Goal: Information Seeking & Learning: Learn about a topic

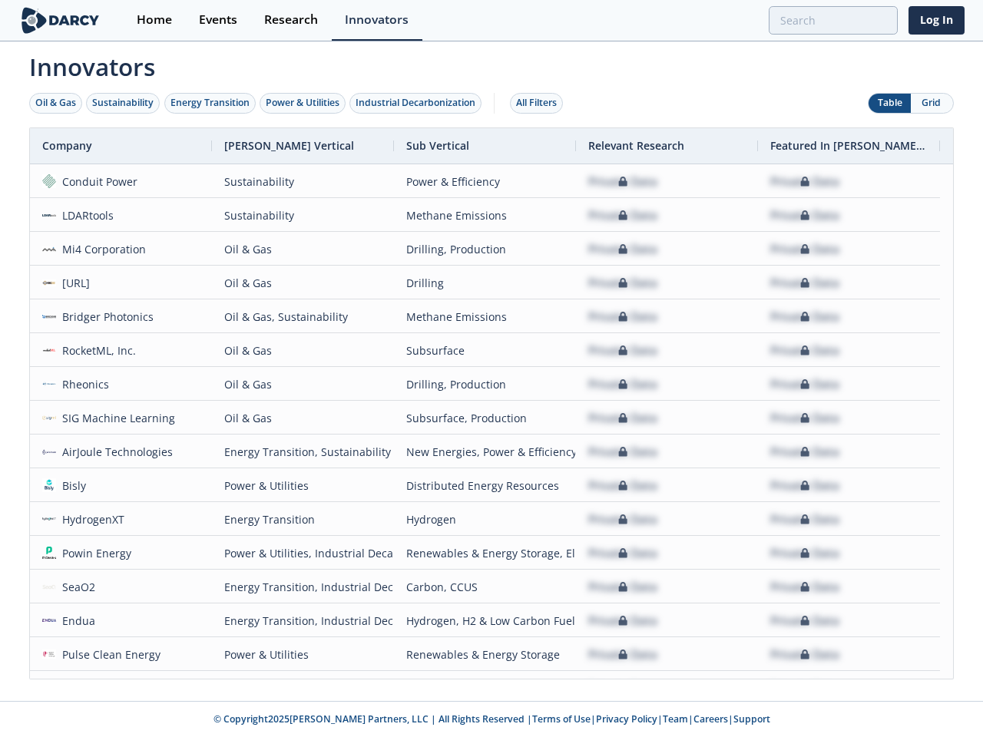
click at [56, 103] on div "Oil & Gas" at bounding box center [55, 103] width 41 height 14
click at [124, 103] on div "Sustainability" at bounding box center [122, 103] width 61 height 14
click at [210, 103] on div "Energy Transition" at bounding box center [209, 103] width 79 height 14
click at [304, 103] on div "Power & Utilities" at bounding box center [303, 103] width 74 height 14
click at [418, 103] on div "Industrial Decarbonization" at bounding box center [415, 103] width 120 height 14
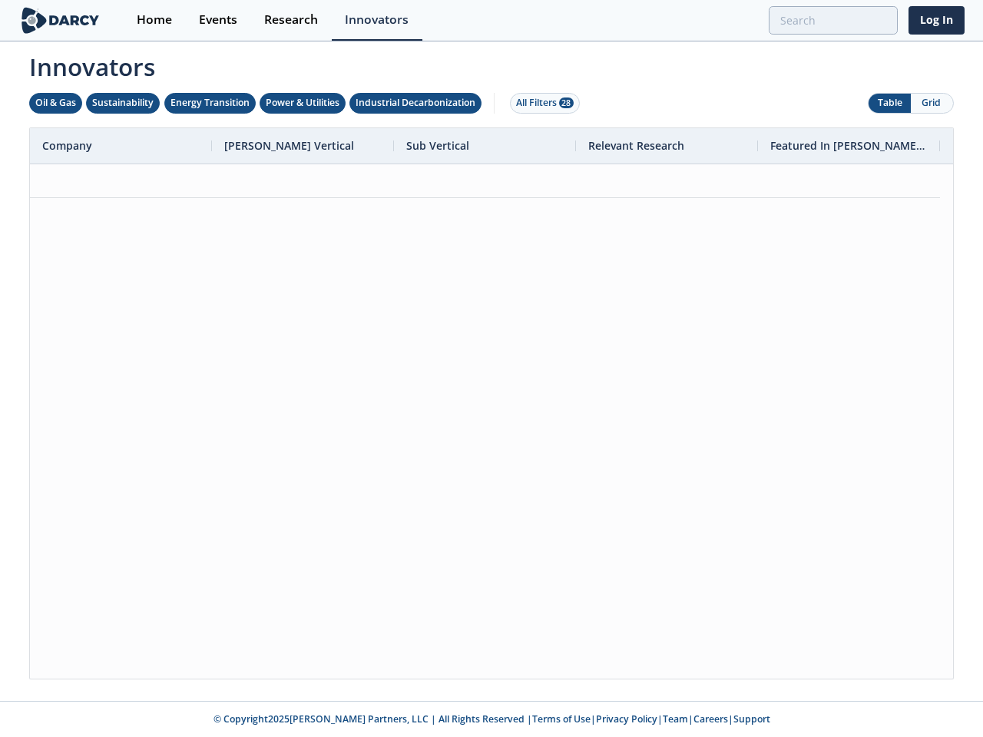
click at [540, 103] on div "All Filters 28" at bounding box center [545, 103] width 58 height 14
